Goal: Find specific page/section: Find specific page/section

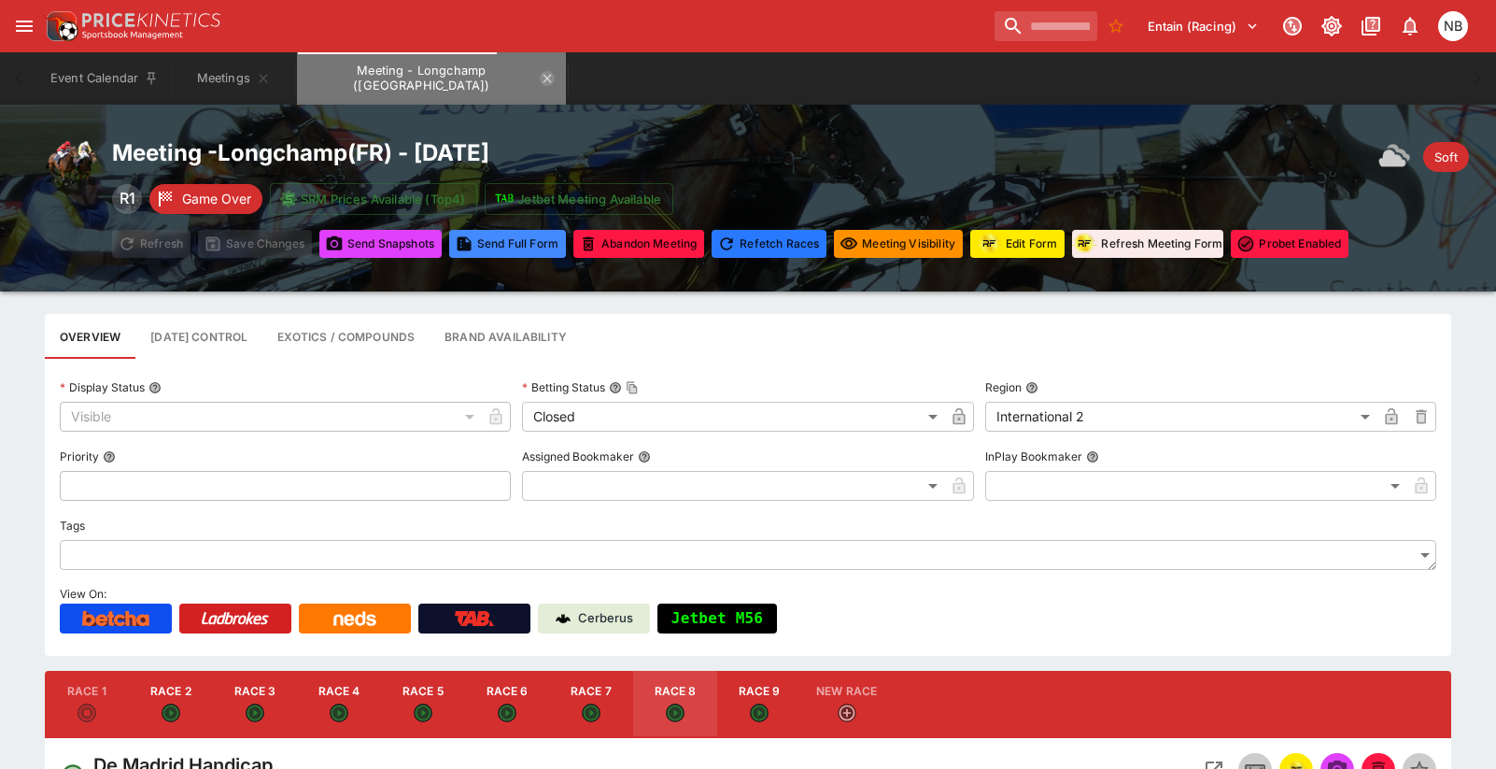
click at [540, 79] on icon "Meeting - Longchamp (FR)" at bounding box center [547, 78] width 15 height 15
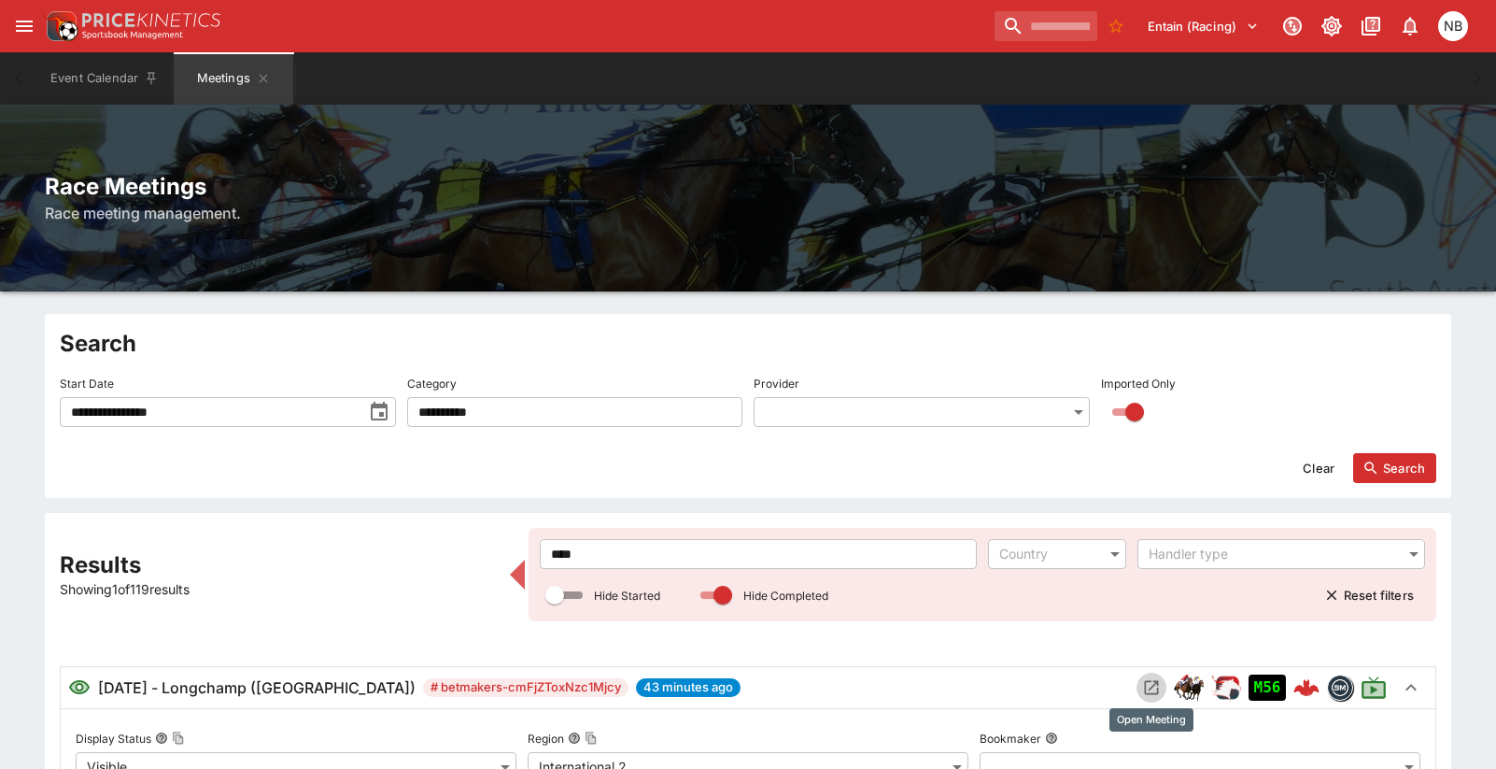
click at [1151, 682] on icon "Open Meeting" at bounding box center [1152, 688] width 14 height 14
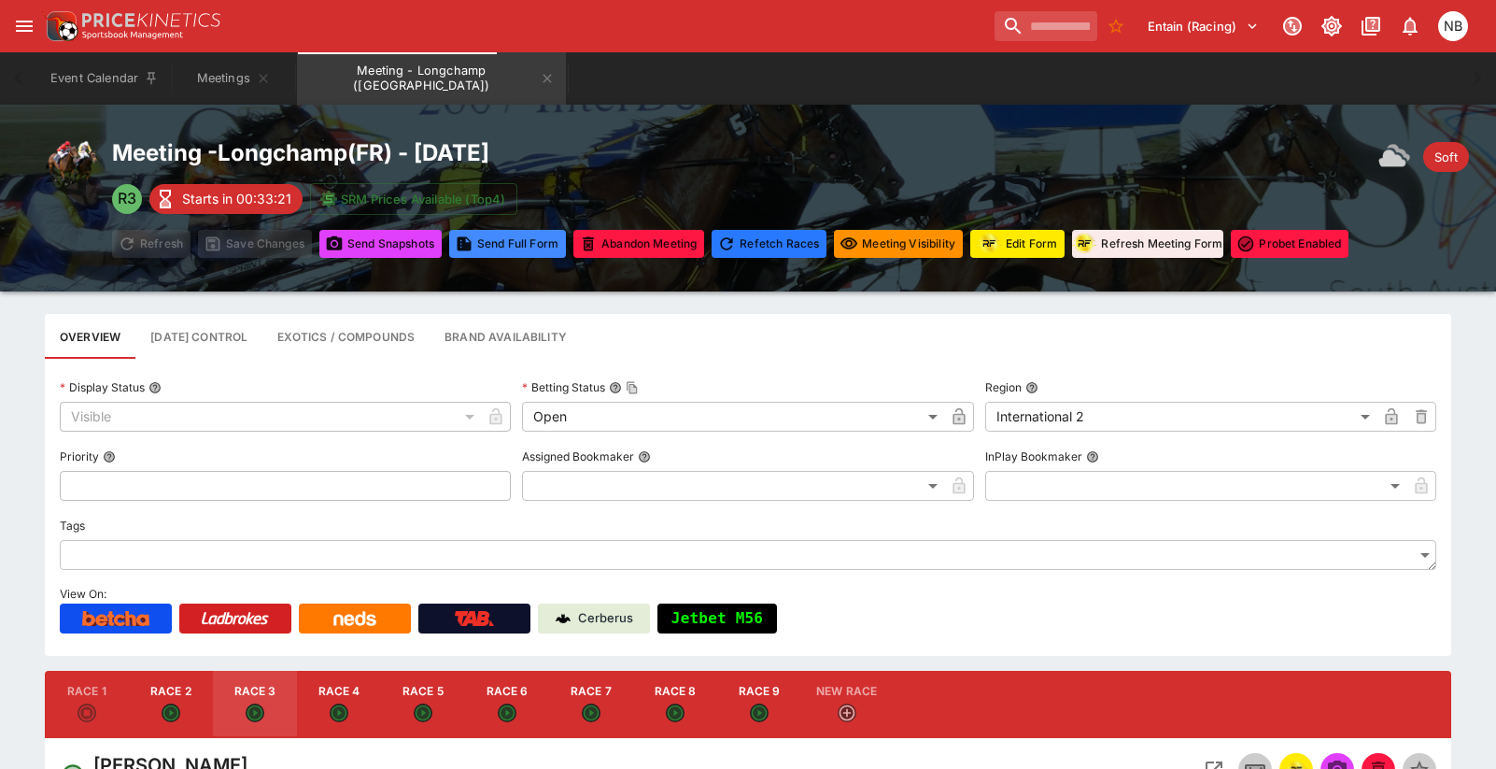
click at [180, 689] on button "Race 2" at bounding box center [171, 704] width 84 height 67
type input "**********"
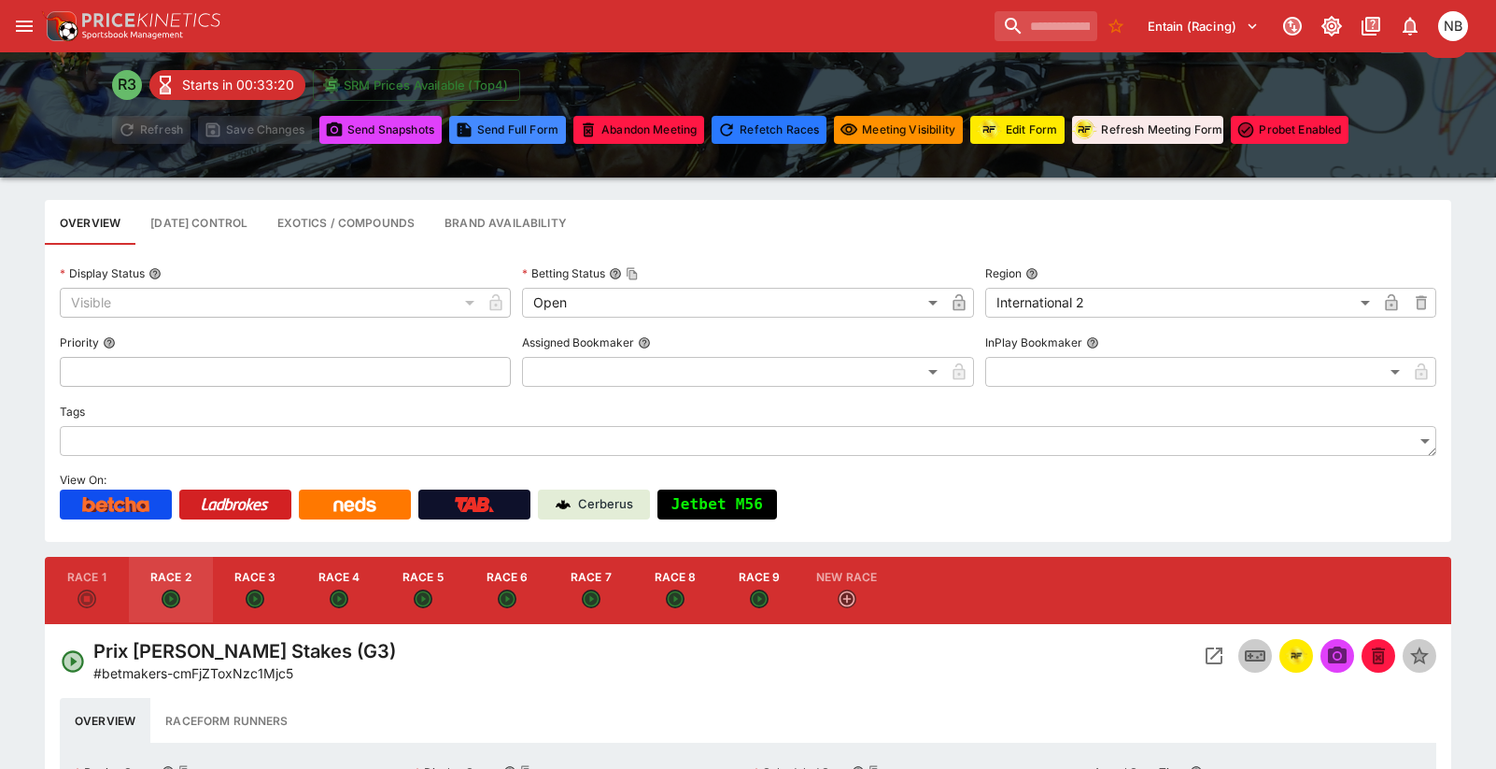
scroll to position [374, 0]
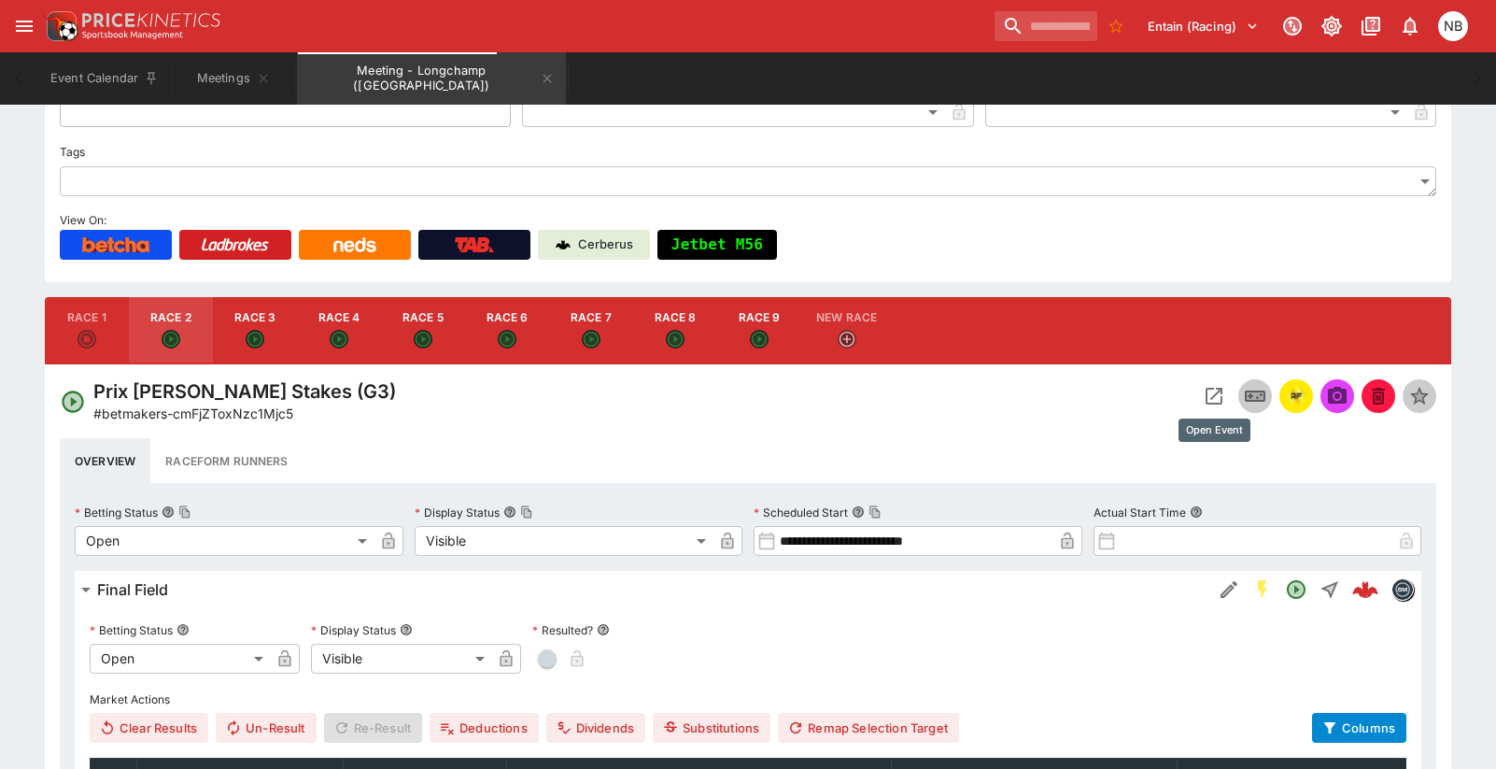
click at [1216, 392] on icon "Open Event" at bounding box center [1214, 396] width 22 height 22
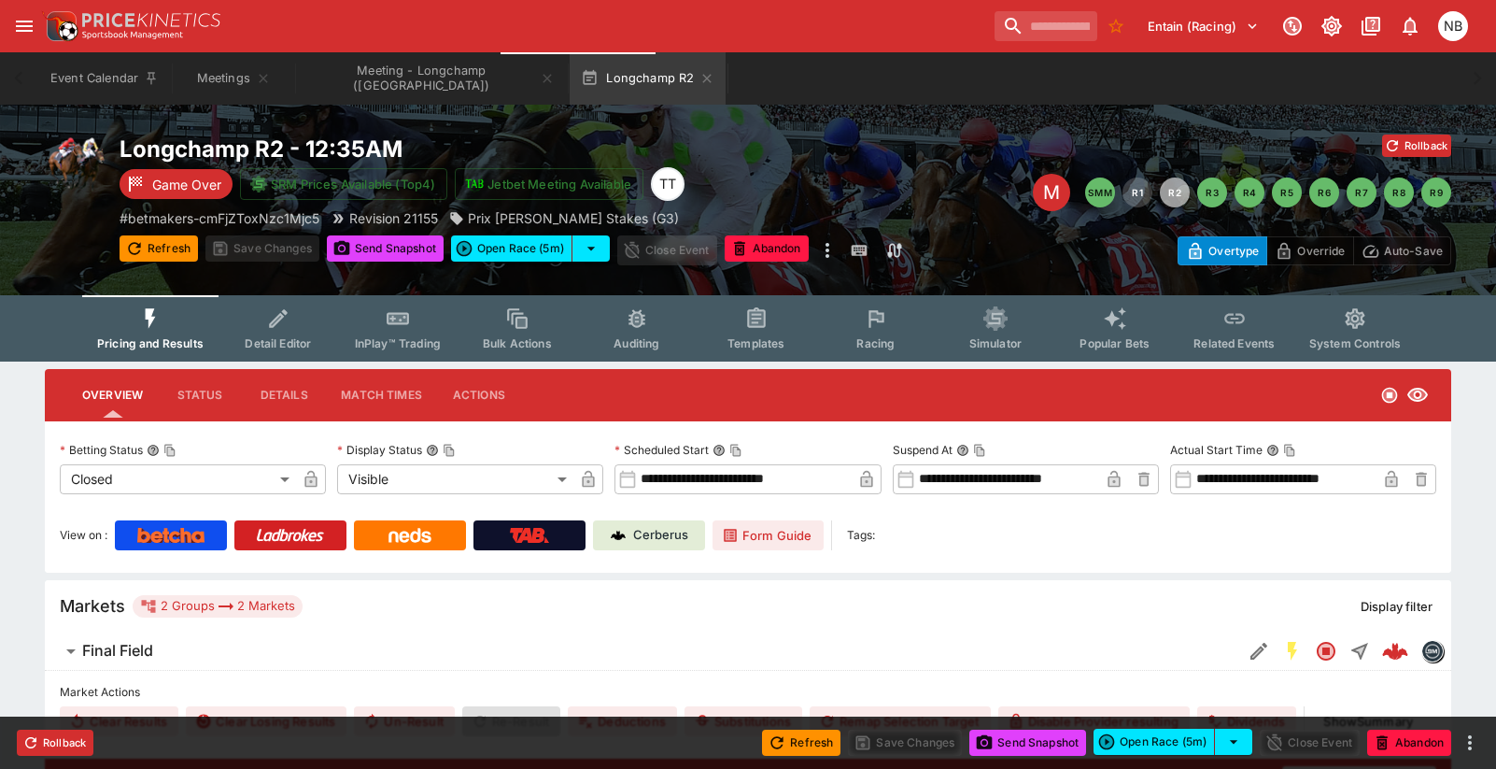
type input "**********"
type input "*"
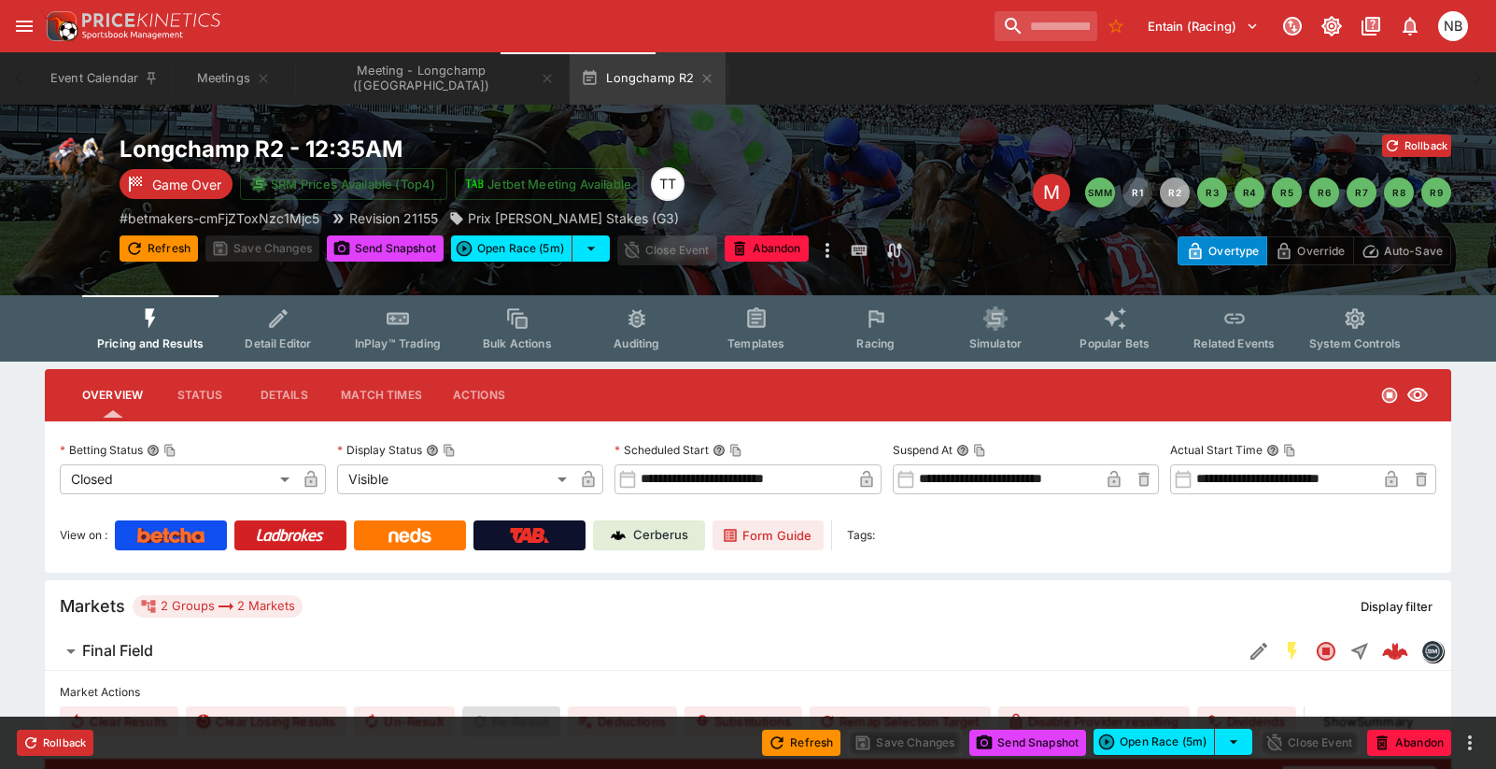
type input "*"
click at [870, 332] on button "Racing" at bounding box center [876, 328] width 120 height 66
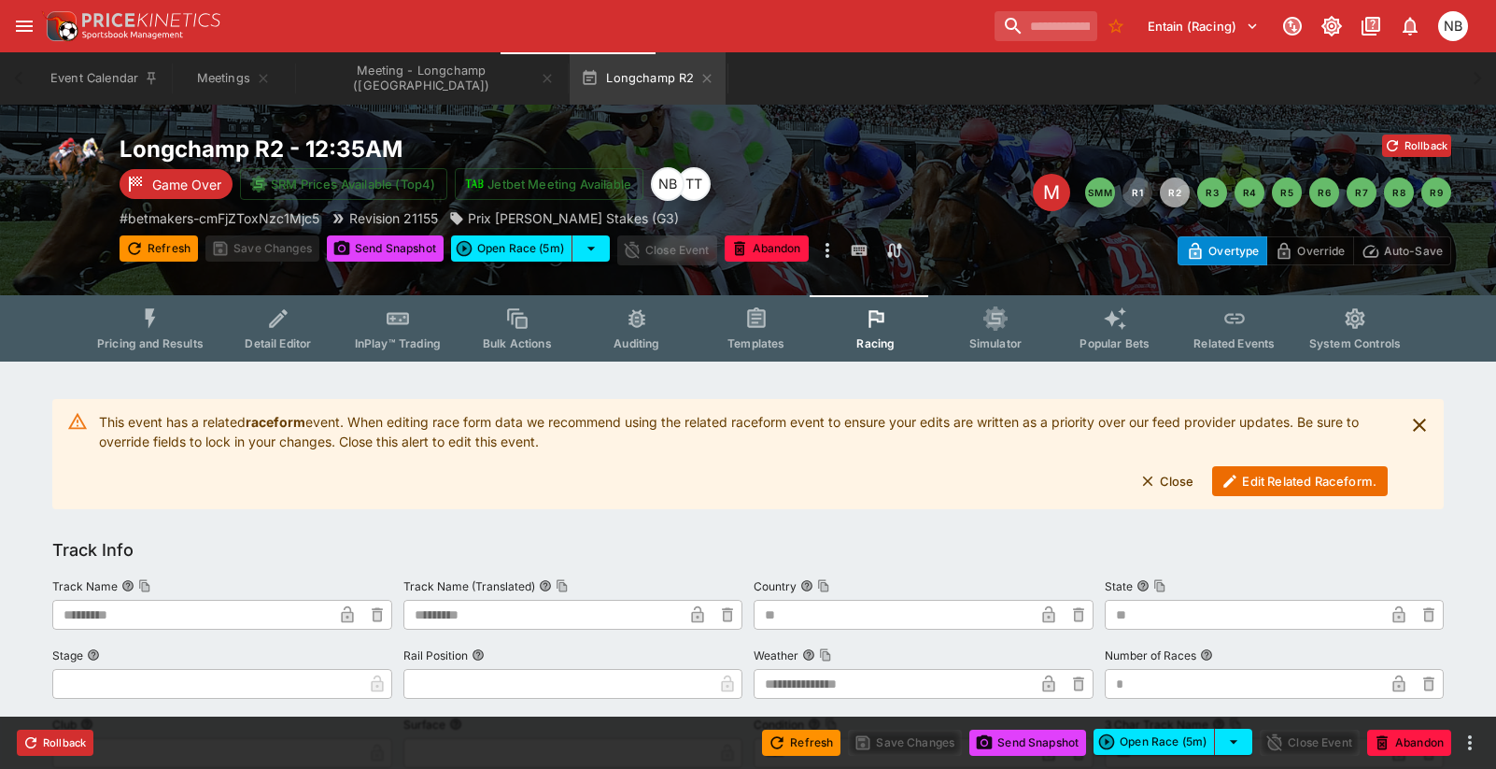
click at [1276, 478] on button "Edit Related Raceform." at bounding box center [1300, 481] width 176 height 30
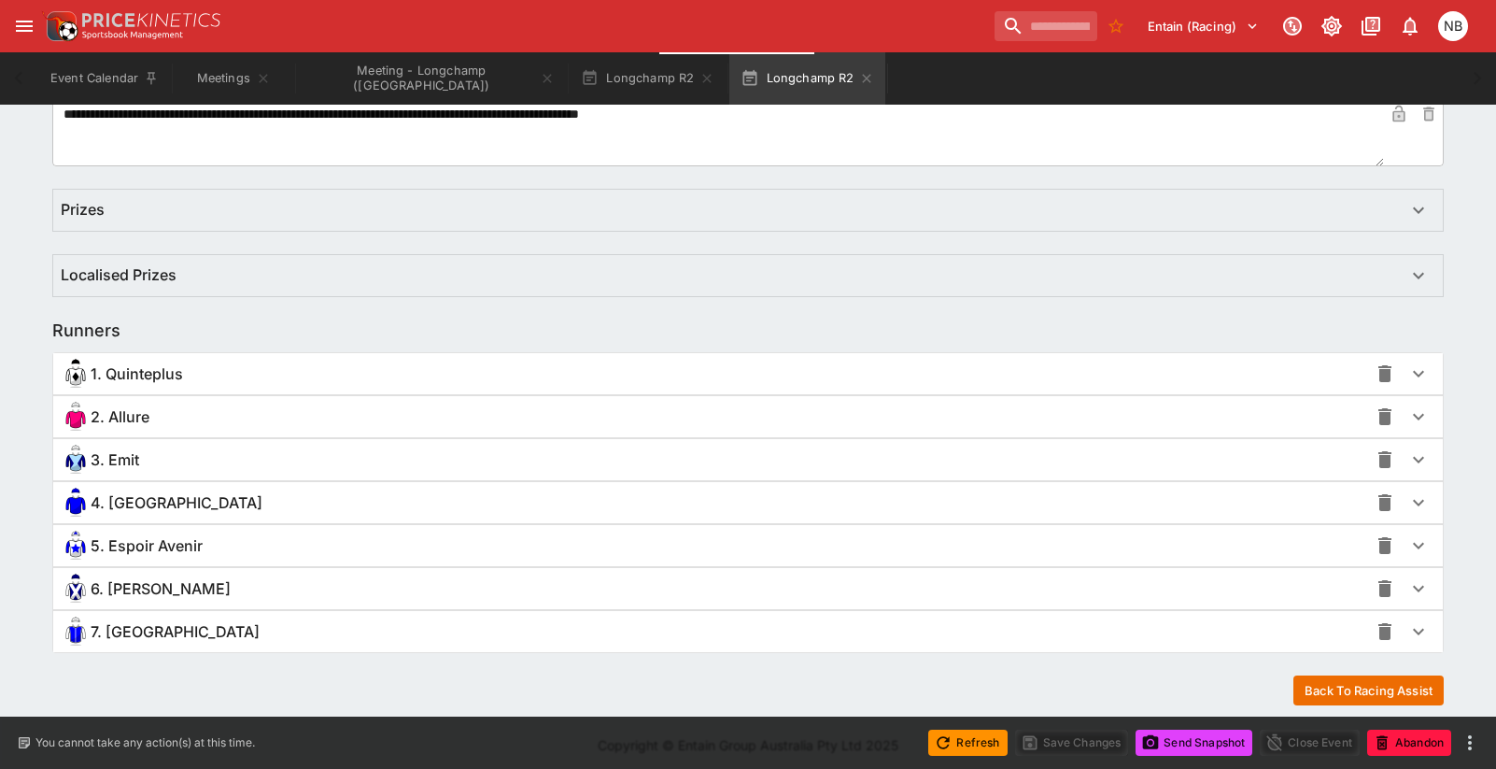
scroll to position [1116, 0]
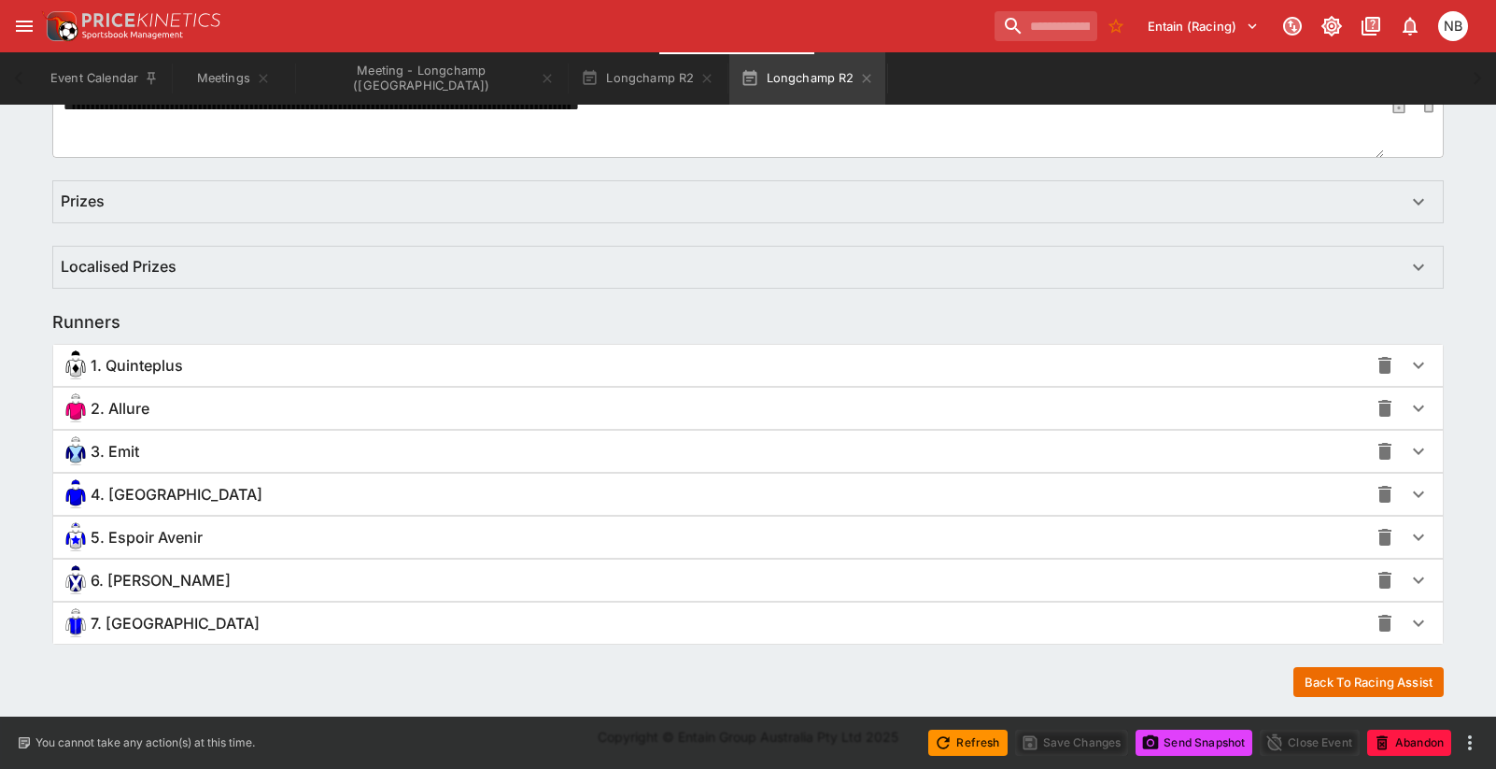
click at [1089, 377] on div "1. Quinteplus" at bounding box center [714, 365] width 1307 height 30
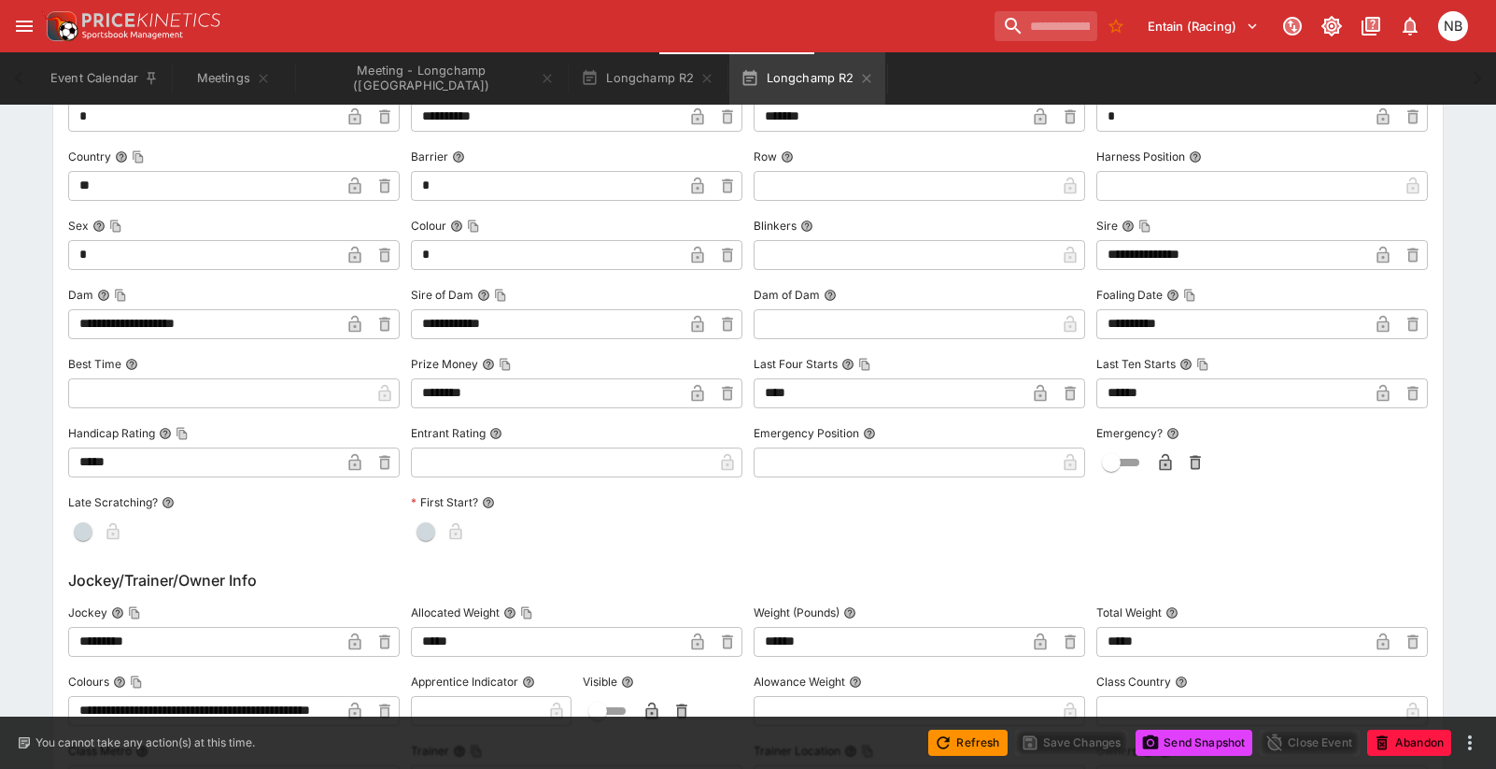
scroll to position [1490, 0]
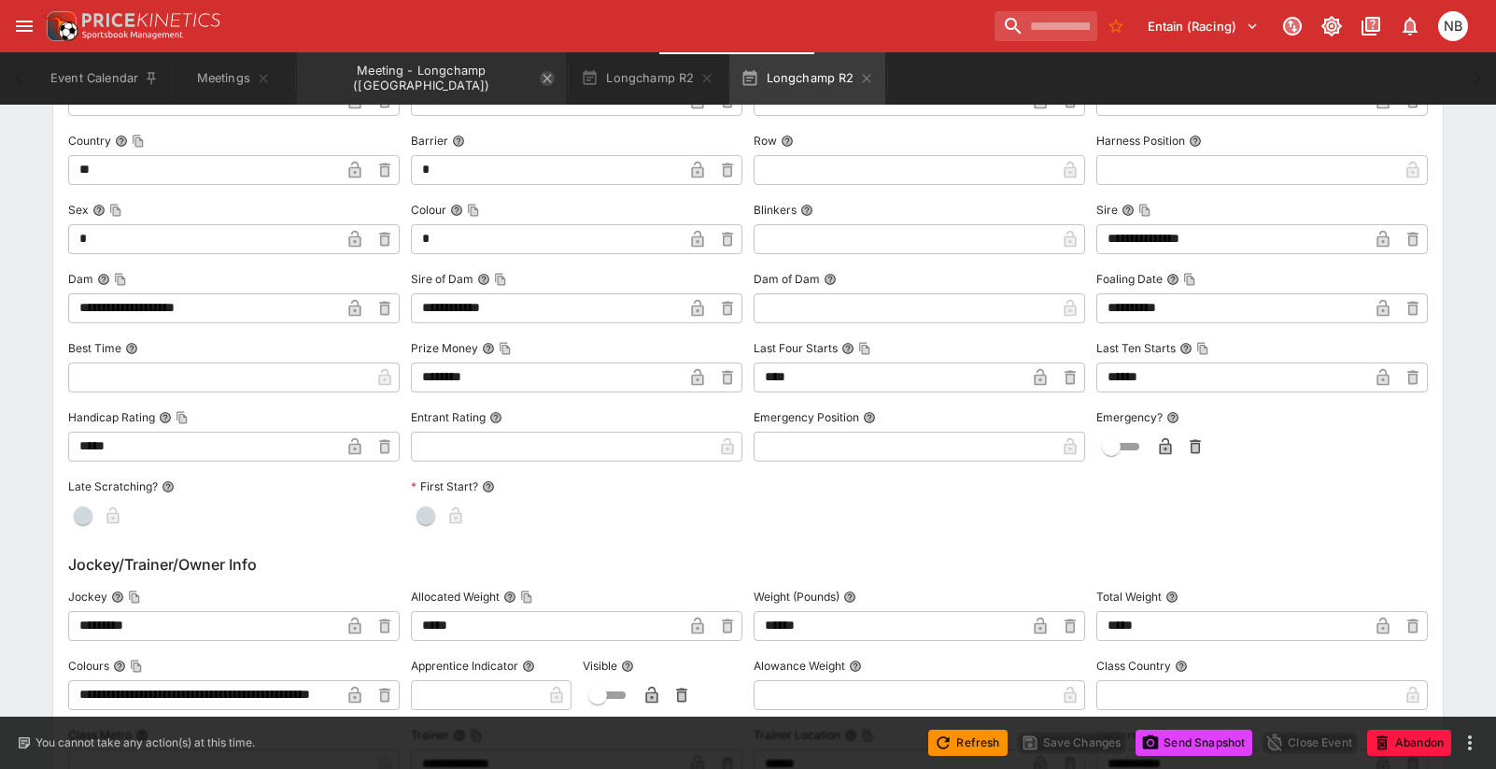
click at [540, 84] on icon "Meeting - Longchamp (FR)" at bounding box center [547, 78] width 15 height 15
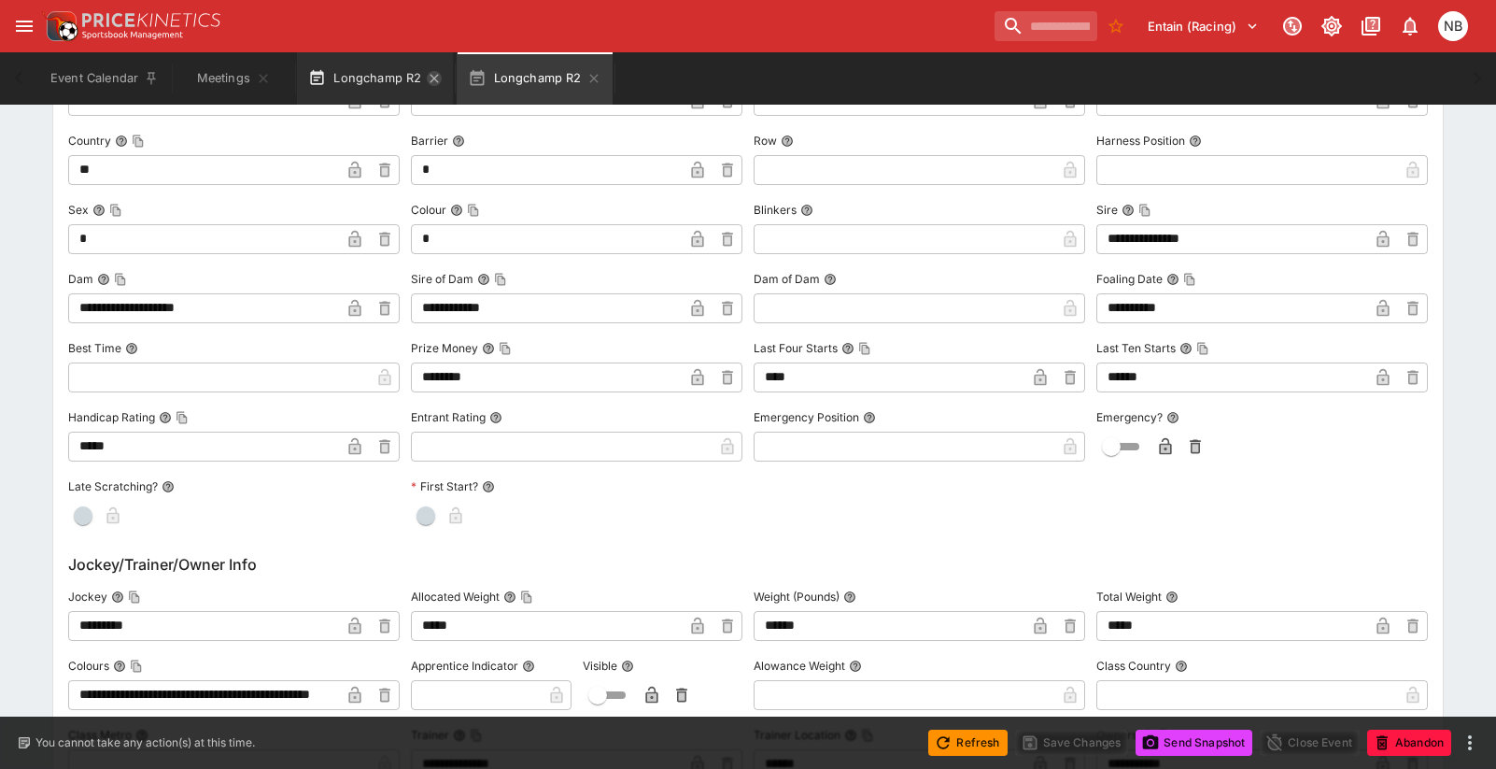
click at [429, 77] on icon "button" at bounding box center [434, 78] width 15 height 15
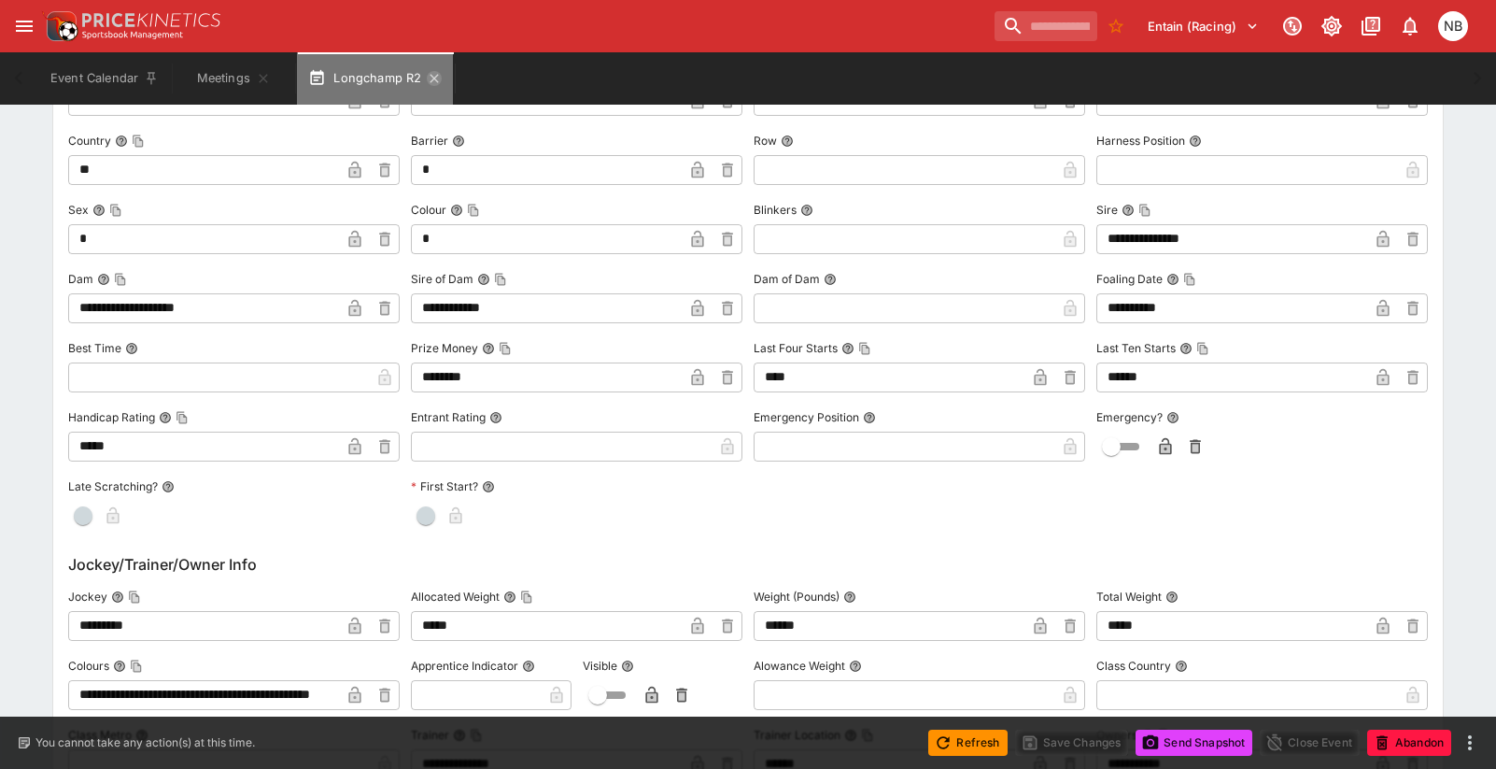
click at [431, 76] on icon "button" at bounding box center [435, 78] width 8 height 8
